Goal: Information Seeking & Learning: Learn about a topic

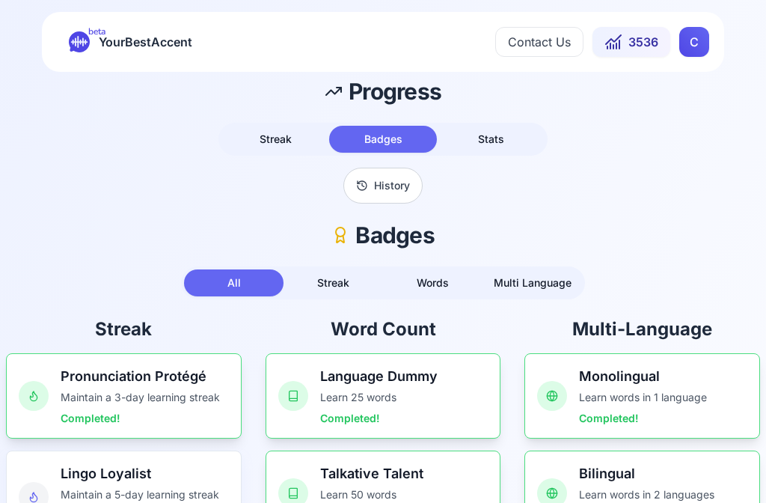
click at [162, 36] on span "YourBestAccent" at bounding box center [146, 41] width 94 height 21
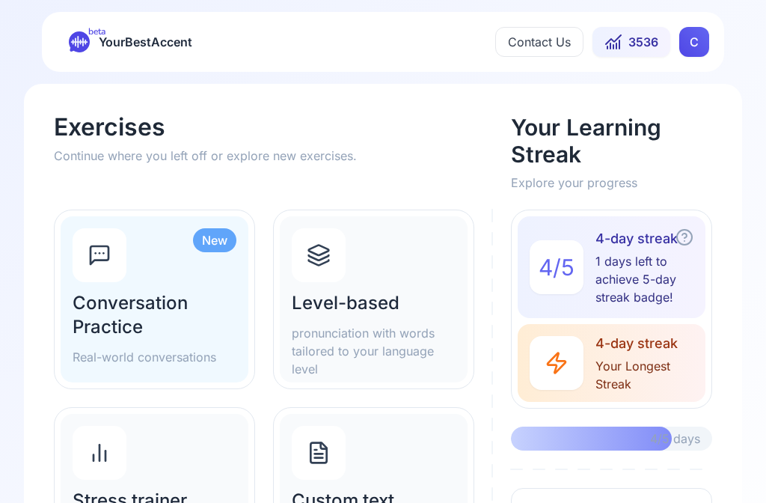
click at [406, 309] on h2 "Level-based" at bounding box center [374, 303] width 164 height 24
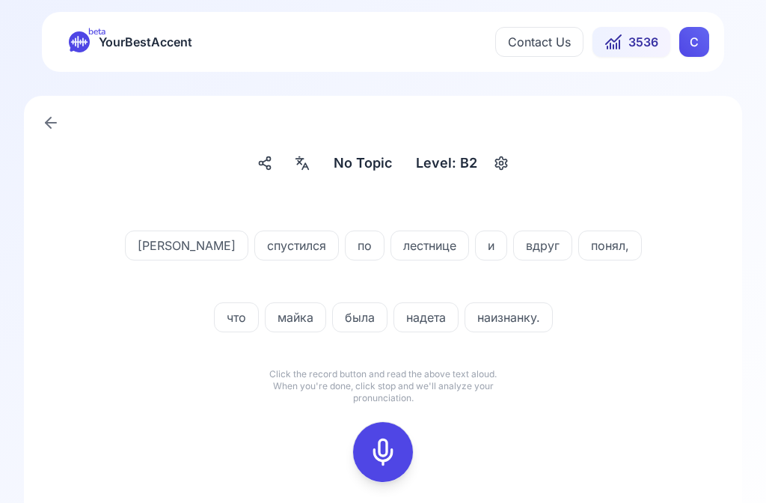
click at [313, 163] on div at bounding box center [302, 163] width 27 height 24
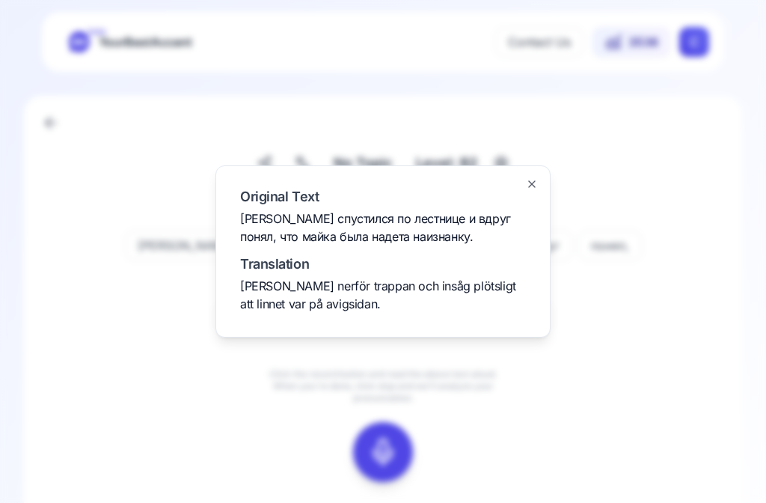
click at [685, 322] on div at bounding box center [383, 251] width 766 height 503
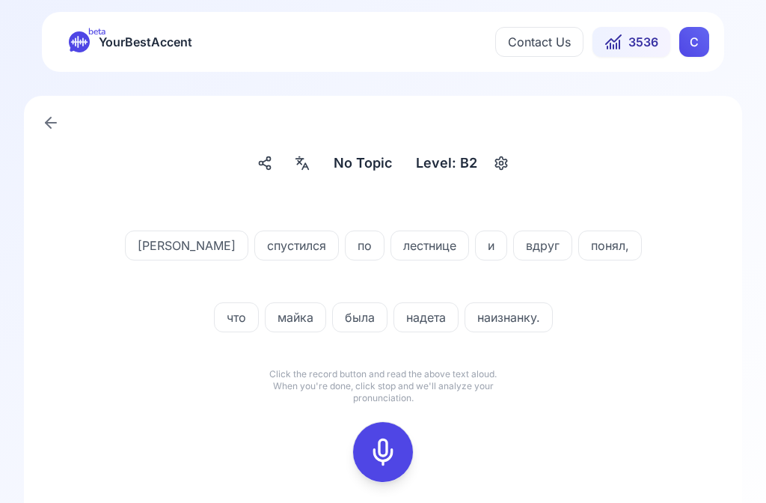
click at [388, 439] on icon at bounding box center [383, 452] width 30 height 30
click at [384, 453] on icon at bounding box center [383, 452] width 30 height 30
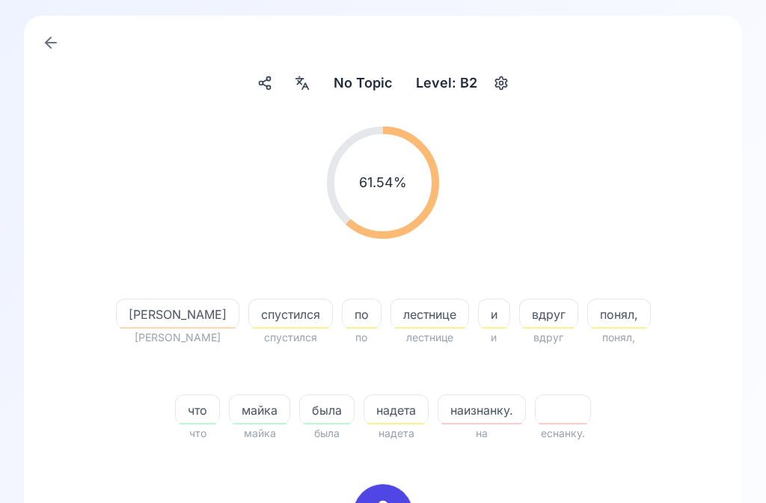
scroll to position [77, 0]
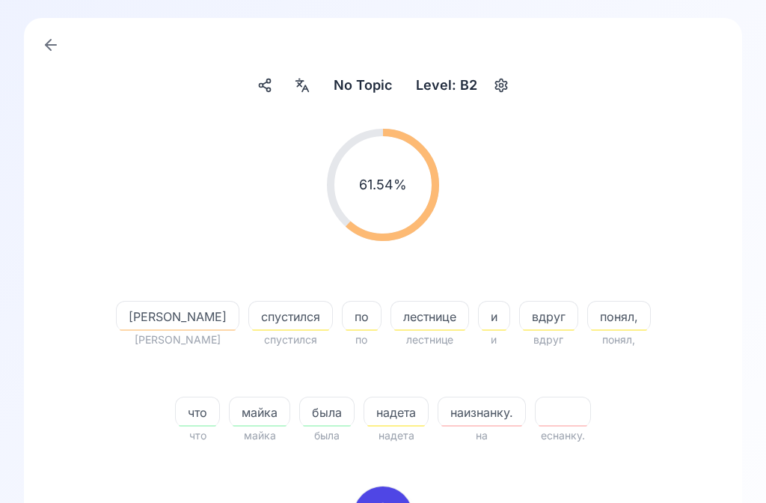
click at [462, 408] on span "наизнанку." at bounding box center [481, 413] width 87 height 18
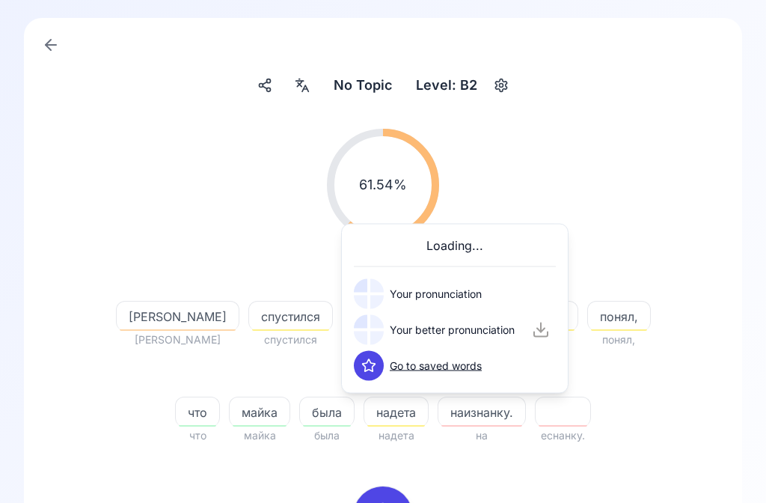
scroll to position [78, 0]
click at [375, 335] on icon at bounding box center [368, 329] width 15 height 15
click at [675, 215] on div "61.54 % 61.54 %" at bounding box center [383, 185] width 646 height 136
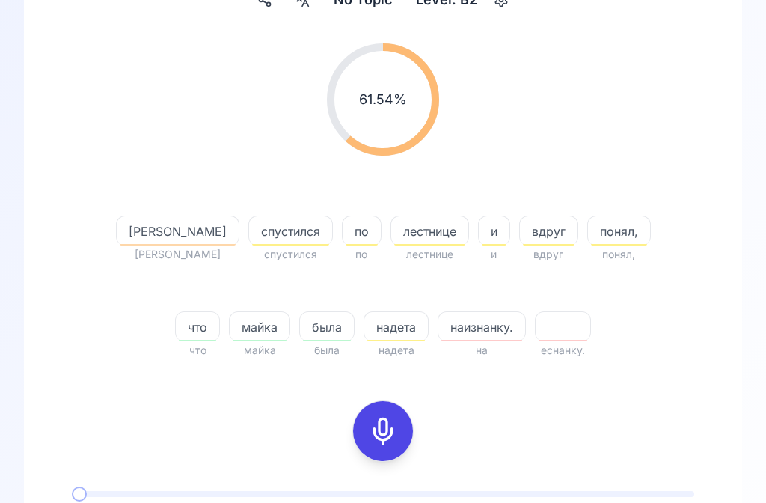
scroll to position [162, 0]
click at [393, 431] on rect at bounding box center [383, 431] width 22 height 22
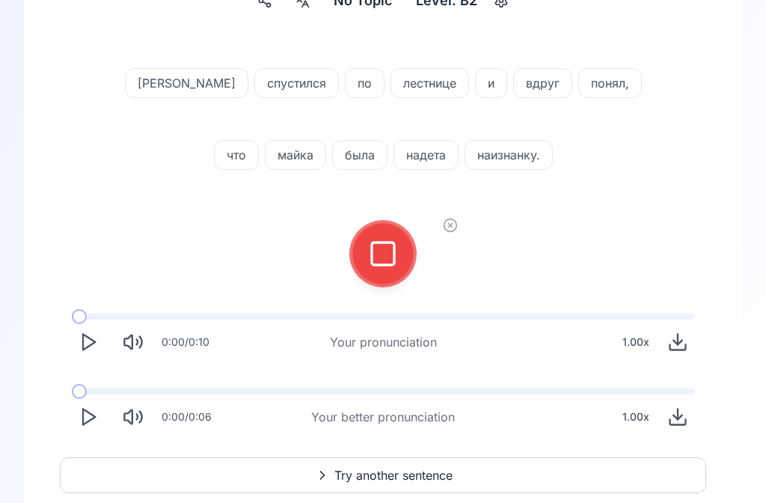
click at [393, 265] on rect at bounding box center [383, 253] width 22 height 22
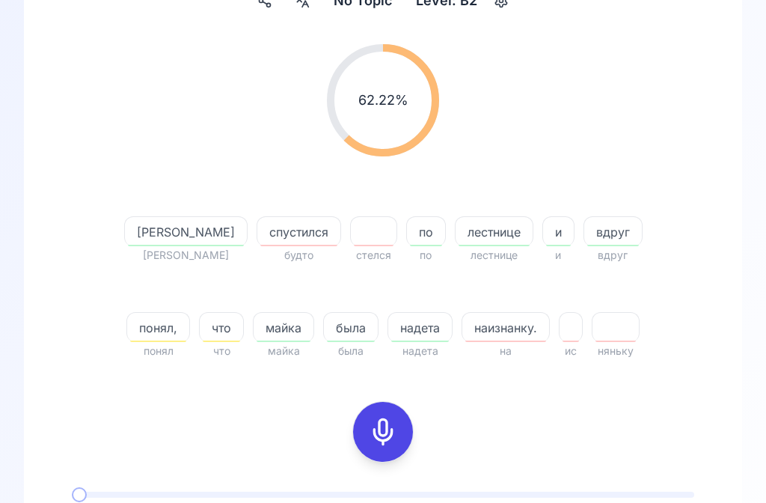
click at [485, 329] on span "наизнанку." at bounding box center [505, 328] width 87 height 18
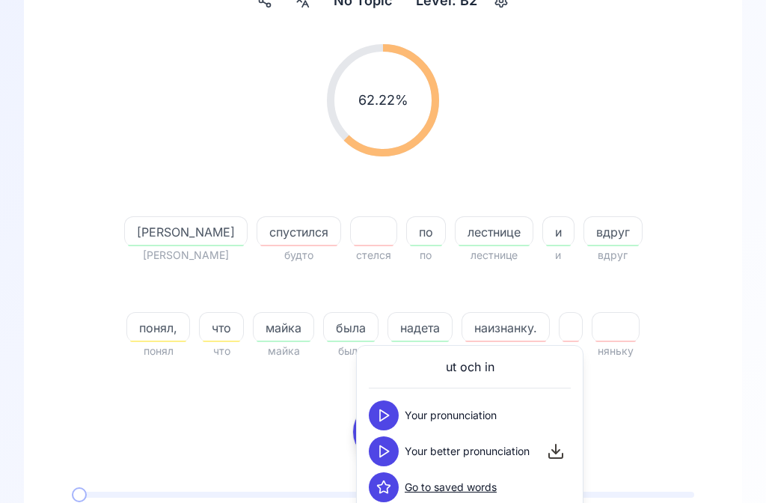
click at [382, 450] on icon at bounding box center [383, 451] width 15 height 15
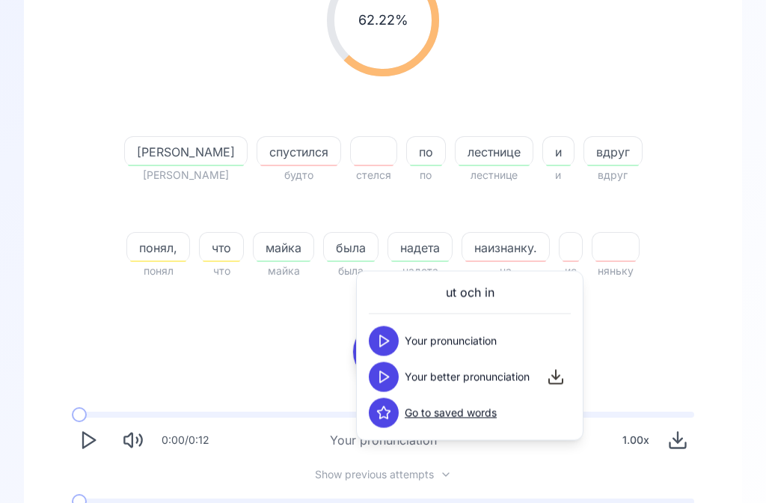
scroll to position [243, 0]
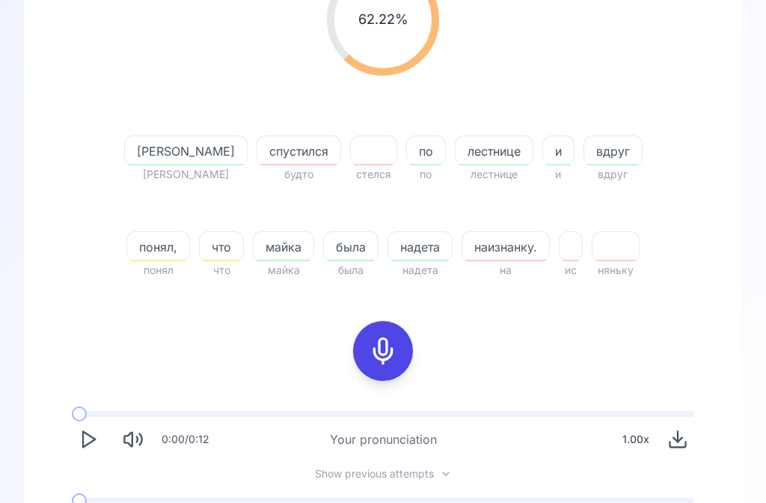
click at [396, 350] on icon at bounding box center [383, 351] width 30 height 30
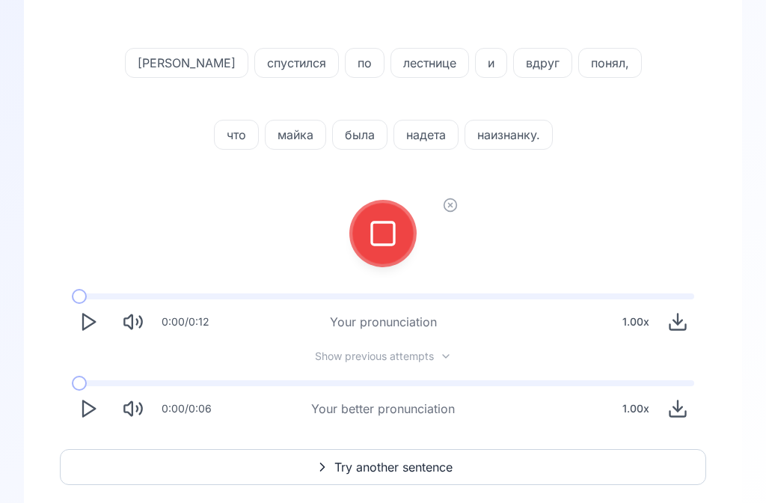
click at [393, 241] on rect at bounding box center [383, 233] width 22 height 22
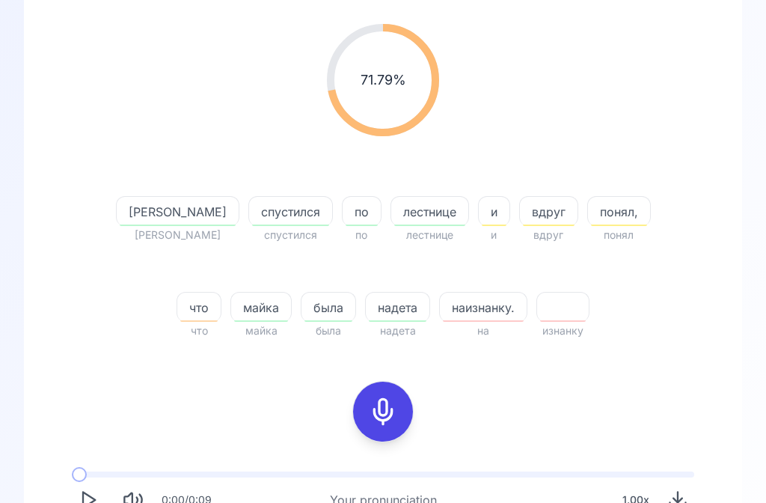
click at [387, 409] on icon at bounding box center [383, 411] width 30 height 30
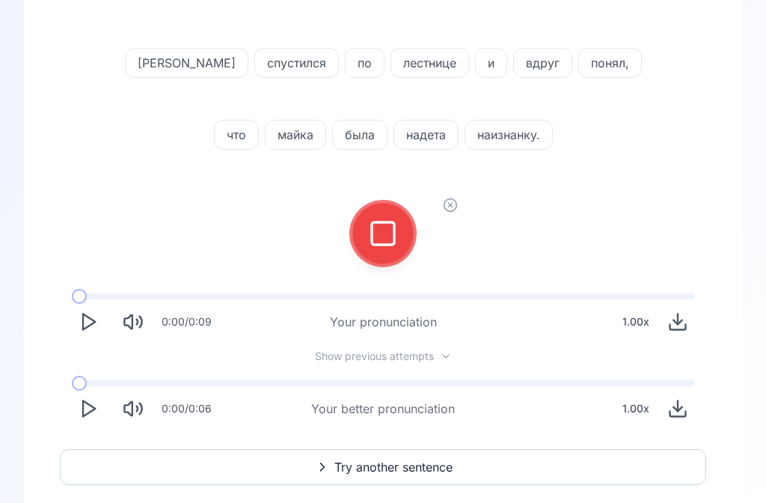
click at [384, 223] on rect at bounding box center [383, 233] width 22 height 22
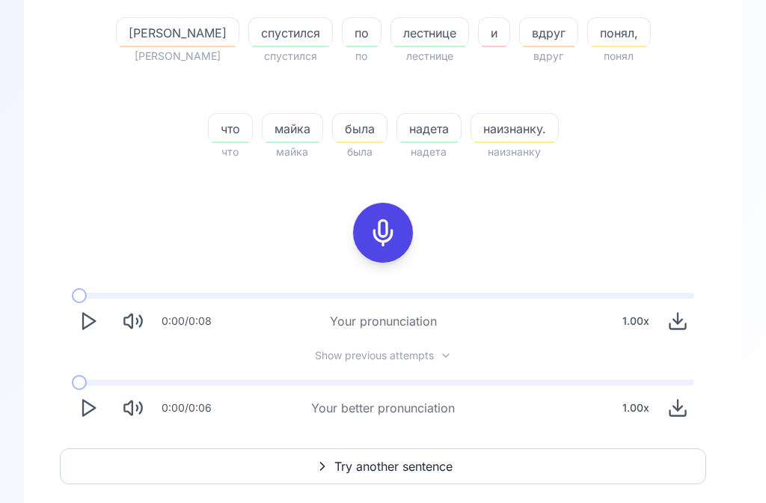
scroll to position [361, 0]
click at [404, 471] on span "Try another sentence" at bounding box center [393, 467] width 118 height 18
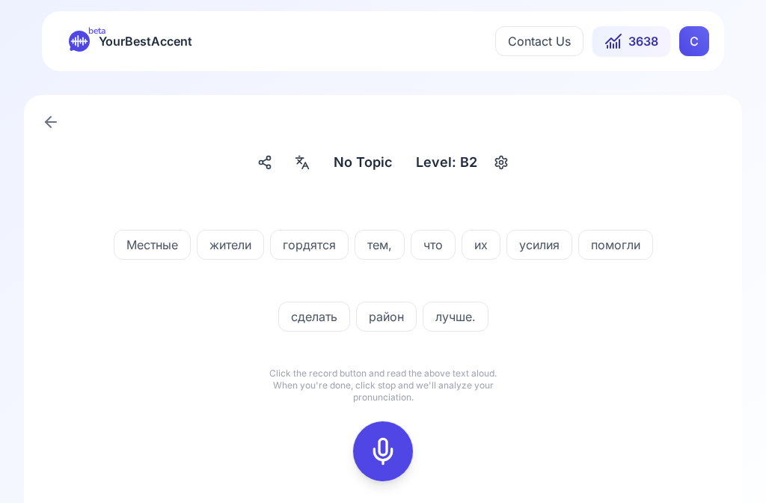
scroll to position [1, 0]
click at [386, 452] on icon at bounding box center [383, 451] width 30 height 30
click at [391, 454] on icon at bounding box center [383, 451] width 30 height 30
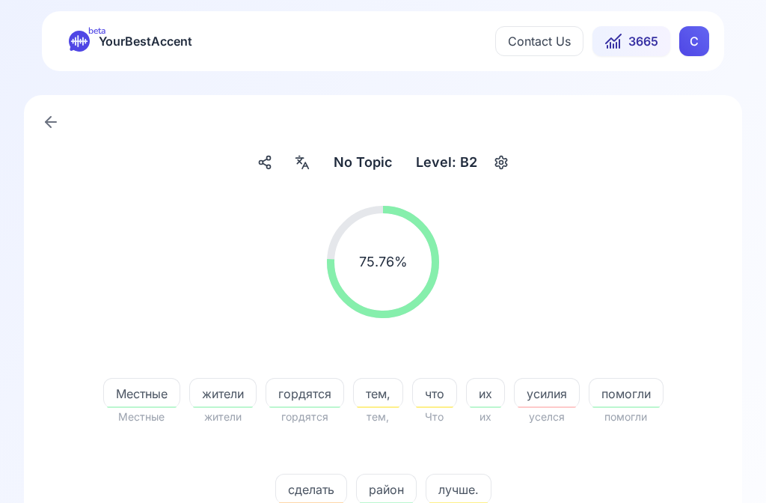
click at [319, 493] on span "сделать" at bounding box center [311, 489] width 70 height 18
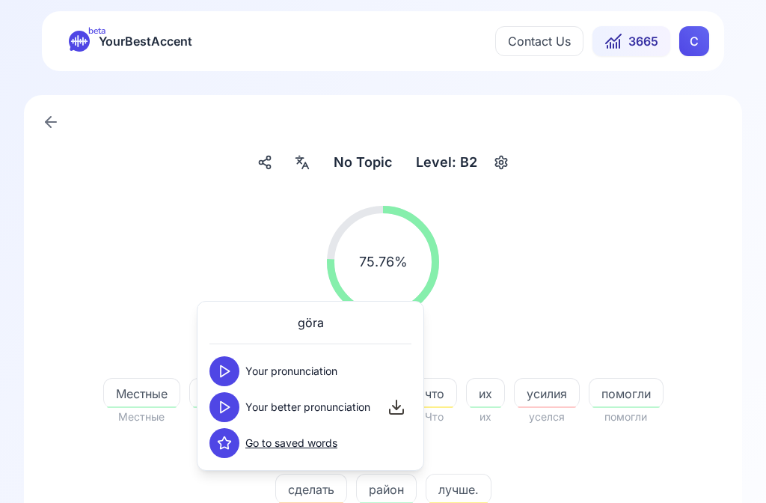
click at [235, 406] on button at bounding box center [224, 407] width 30 height 30
click at [680, 263] on div "75.76 % 75.76 %" at bounding box center [383, 262] width 646 height 136
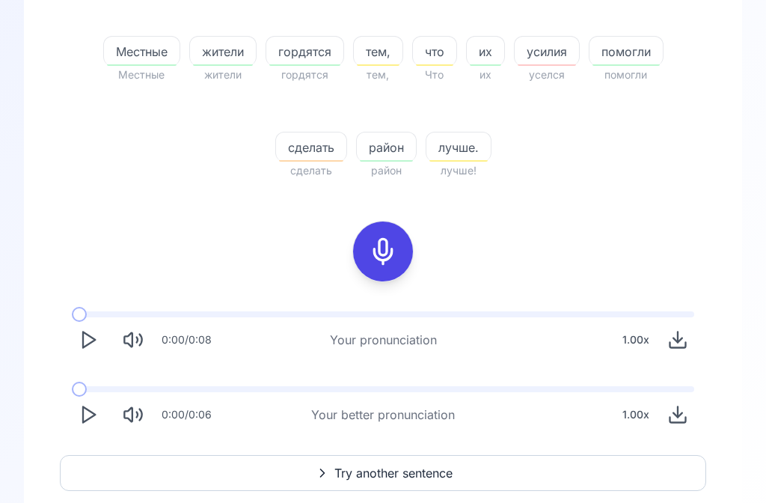
scroll to position [347, 0]
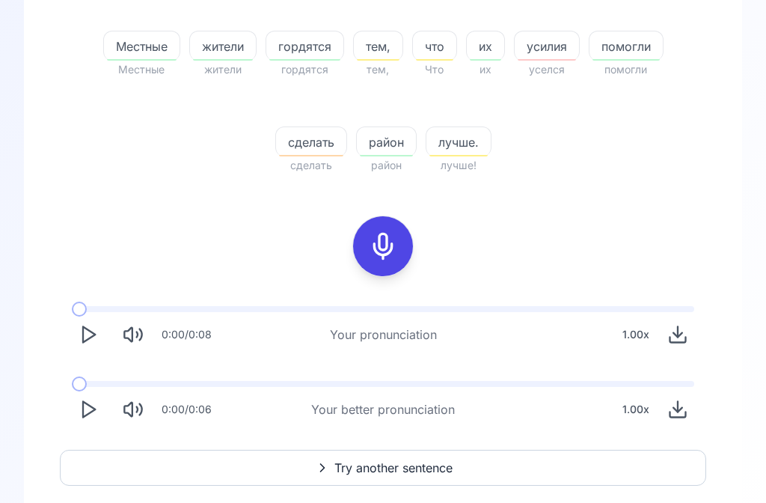
click at [93, 414] on icon "Play" at bounding box center [88, 409] width 21 height 21
click at [390, 476] on button "Try another sentence" at bounding box center [383, 468] width 646 height 36
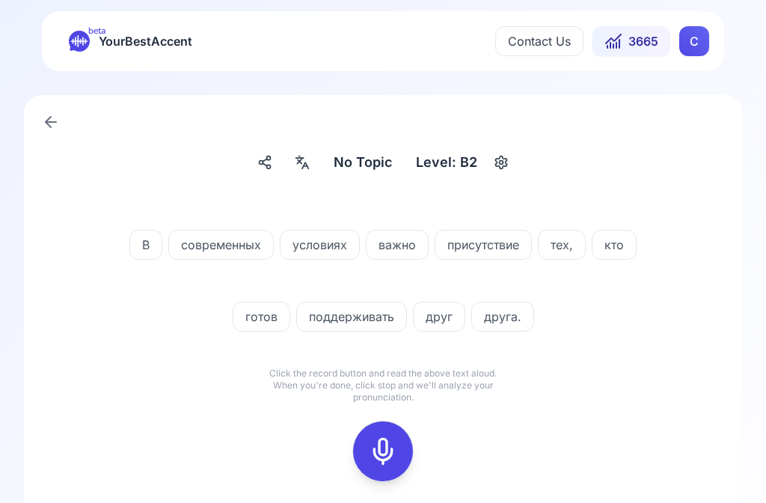
scroll to position [1, 0]
click at [313, 162] on div at bounding box center [302, 162] width 27 height 24
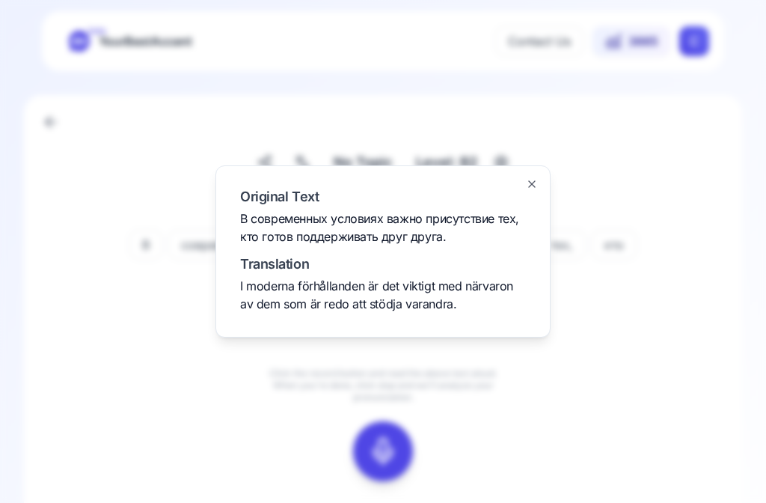
click at [692, 319] on div at bounding box center [383, 251] width 766 height 503
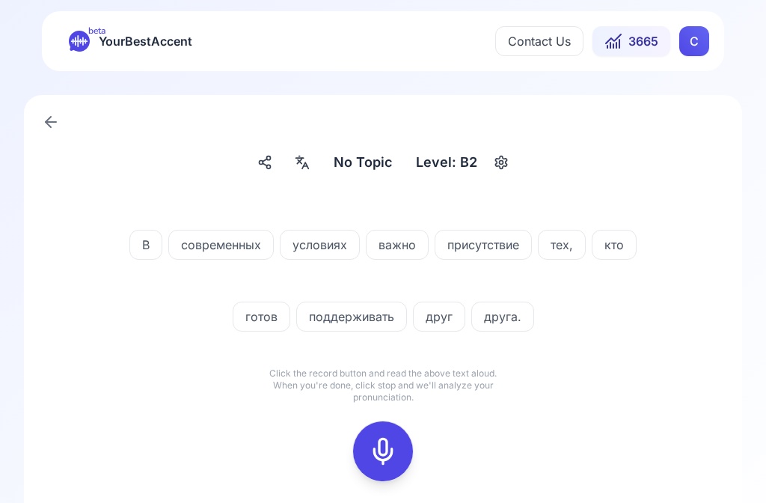
click at [392, 444] on icon at bounding box center [383, 451] width 30 height 30
click at [399, 462] on div at bounding box center [383, 451] width 36 height 60
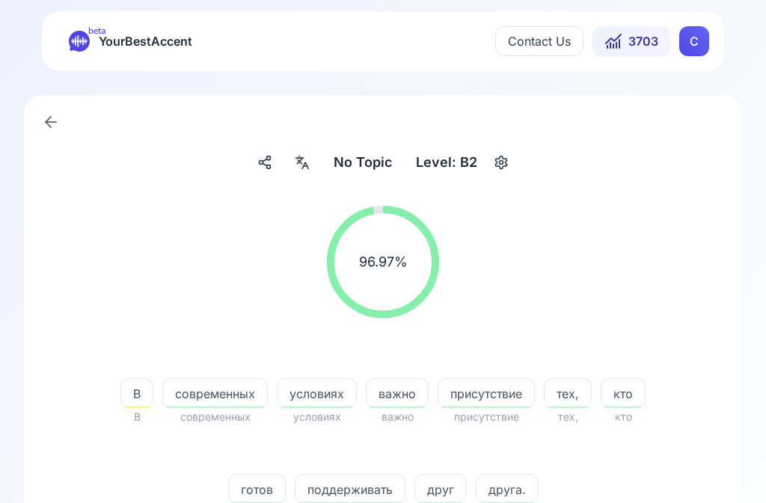
scroll to position [0, 0]
